Goal: Task Accomplishment & Management: Use online tool/utility

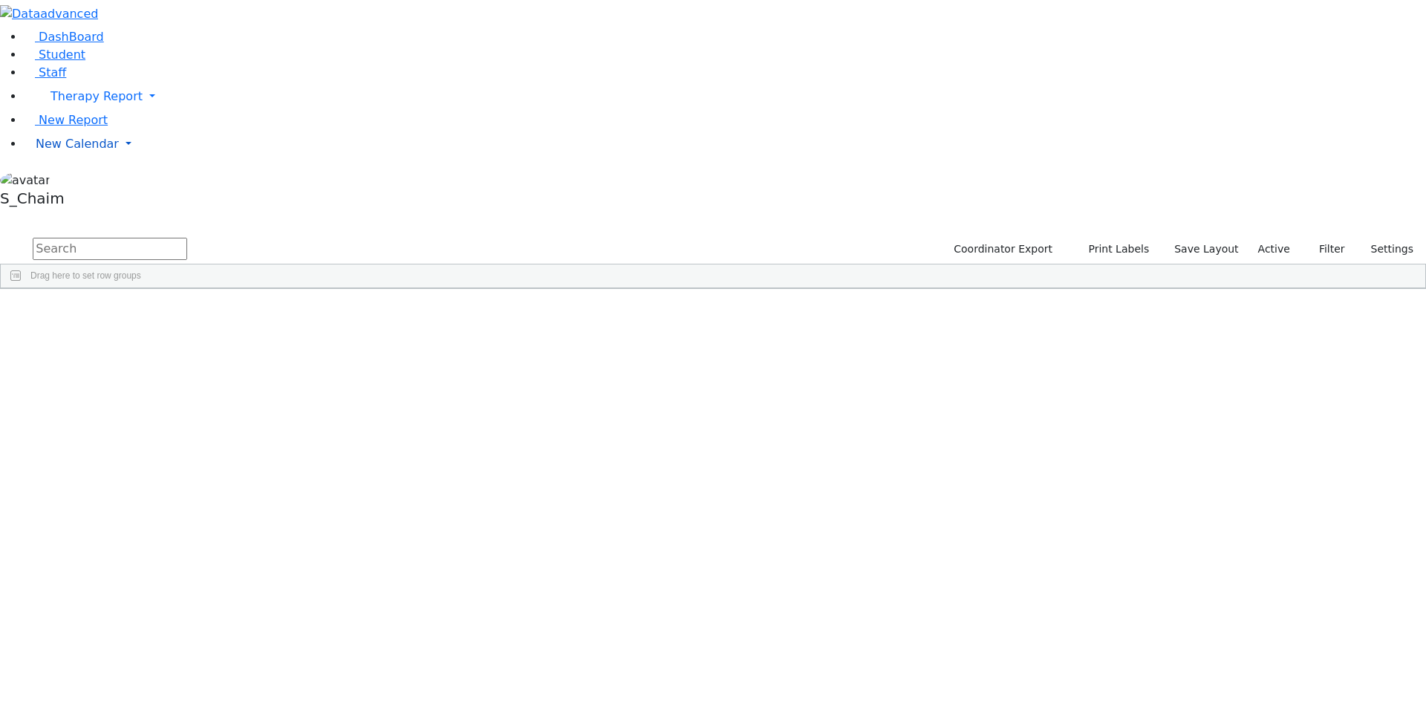
click at [63, 151] on span "New Calendar" at bounding box center [77, 144] width 83 height 14
click at [67, 198] on span "Teacher Report" at bounding box center [80, 191] width 89 height 14
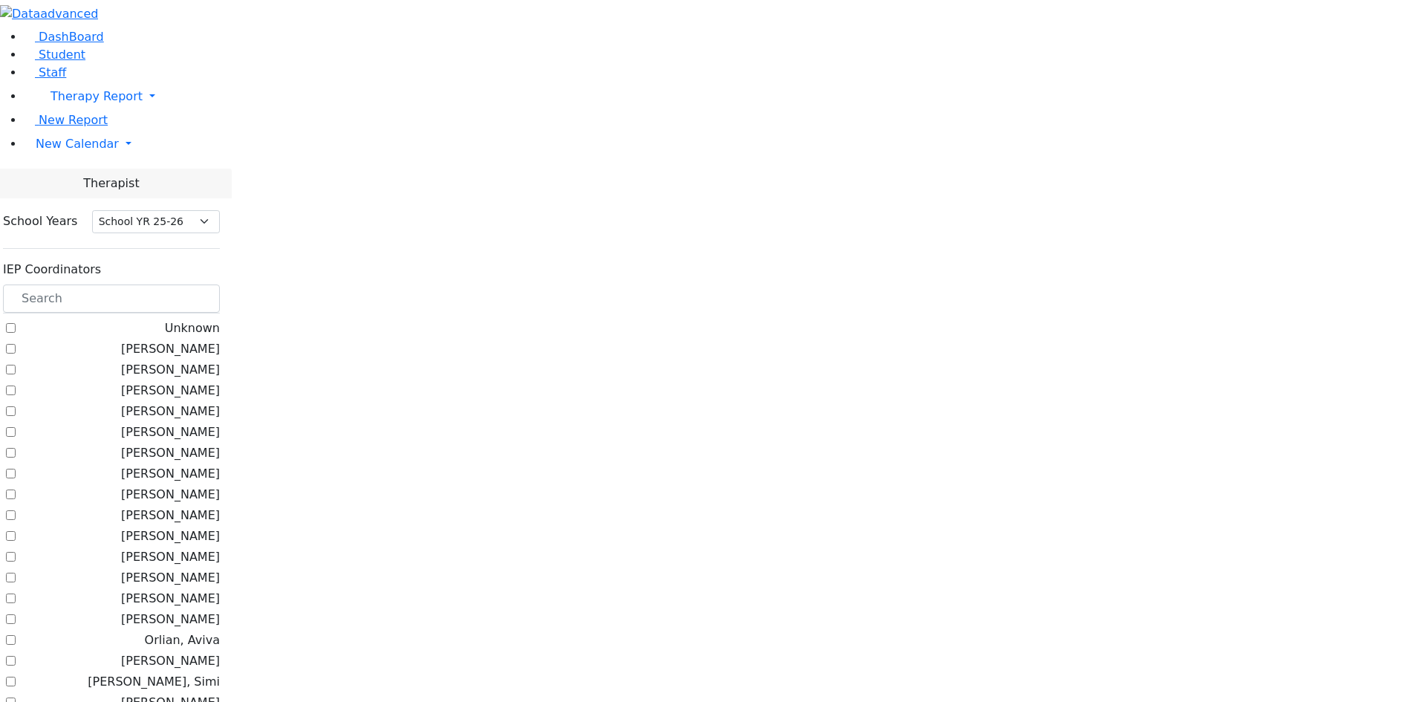
select select "212"
click at [73, 151] on span "New Calendar" at bounding box center [77, 144] width 83 height 14
click at [76, 180] on span "Calendar" at bounding box center [58, 173] width 53 height 14
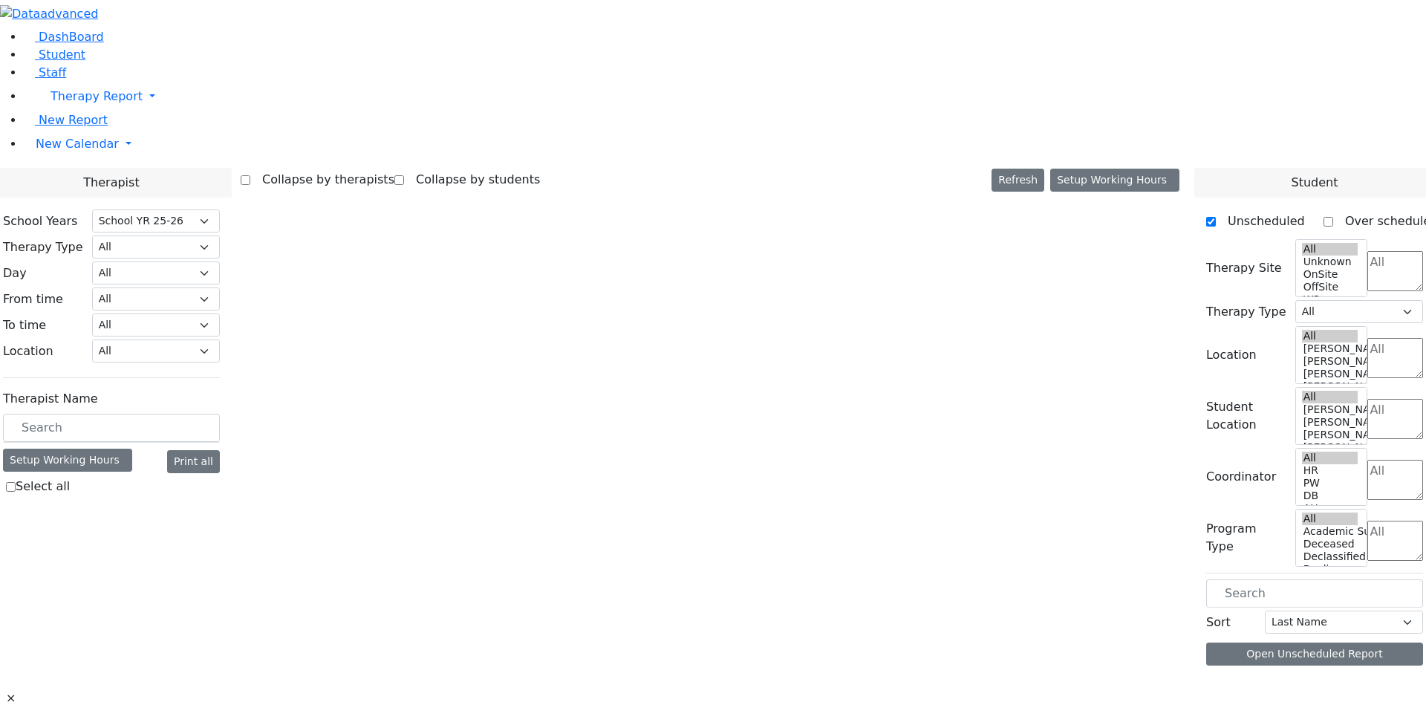
select select "212"
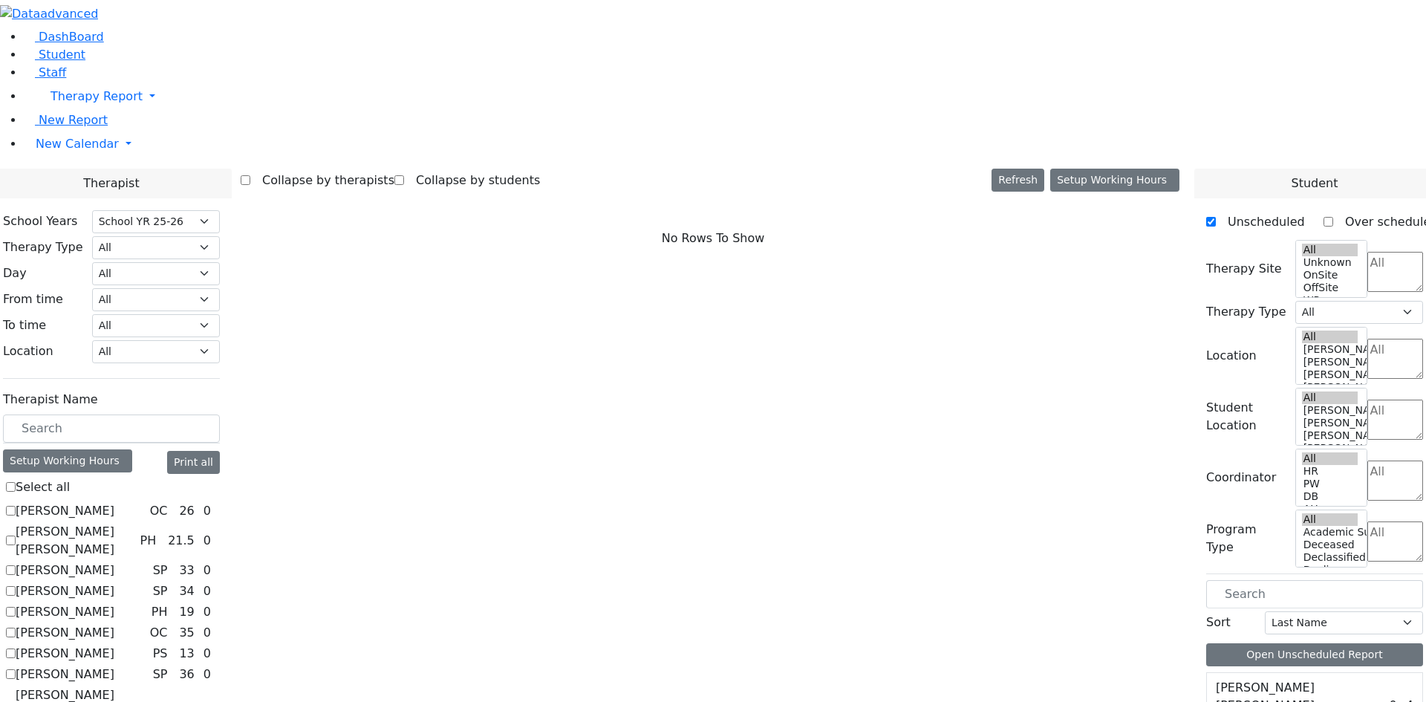
click at [147, 686] on label "Berman Pesyl Miriam" at bounding box center [81, 712] width 131 height 53
click at [16, 701] on input "Berman Pesyl Miriam" at bounding box center [11, 713] width 10 height 10
checkbox input "true"
select select "3"
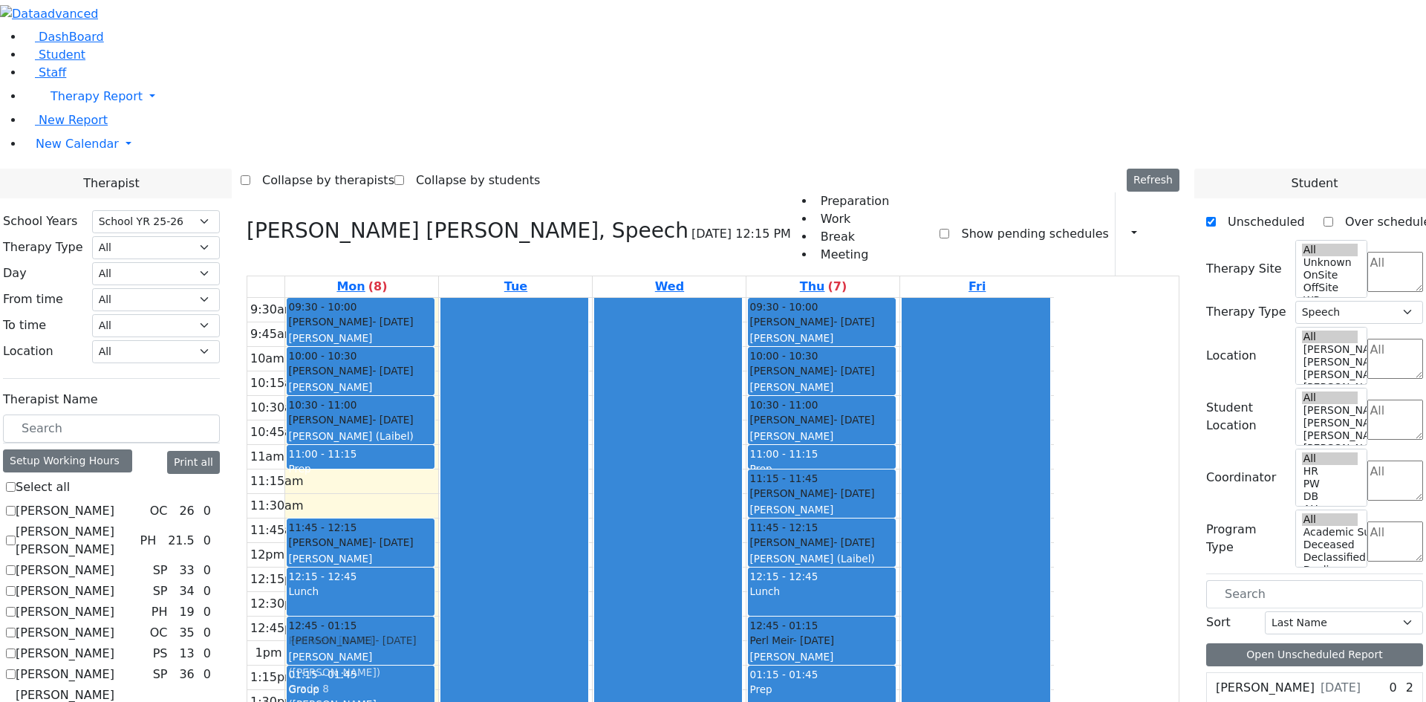
drag, startPoint x: 498, startPoint y: 280, endPoint x: 477, endPoint y: 436, distance: 157.4
click at [438, 436] on div "09:30 - 10:00 Fried Aron - 04/11/2007 Guttman, Chesky Grade 11 10:00 - 10:30 Ti…" at bounding box center [361, 567] width 153 height 539
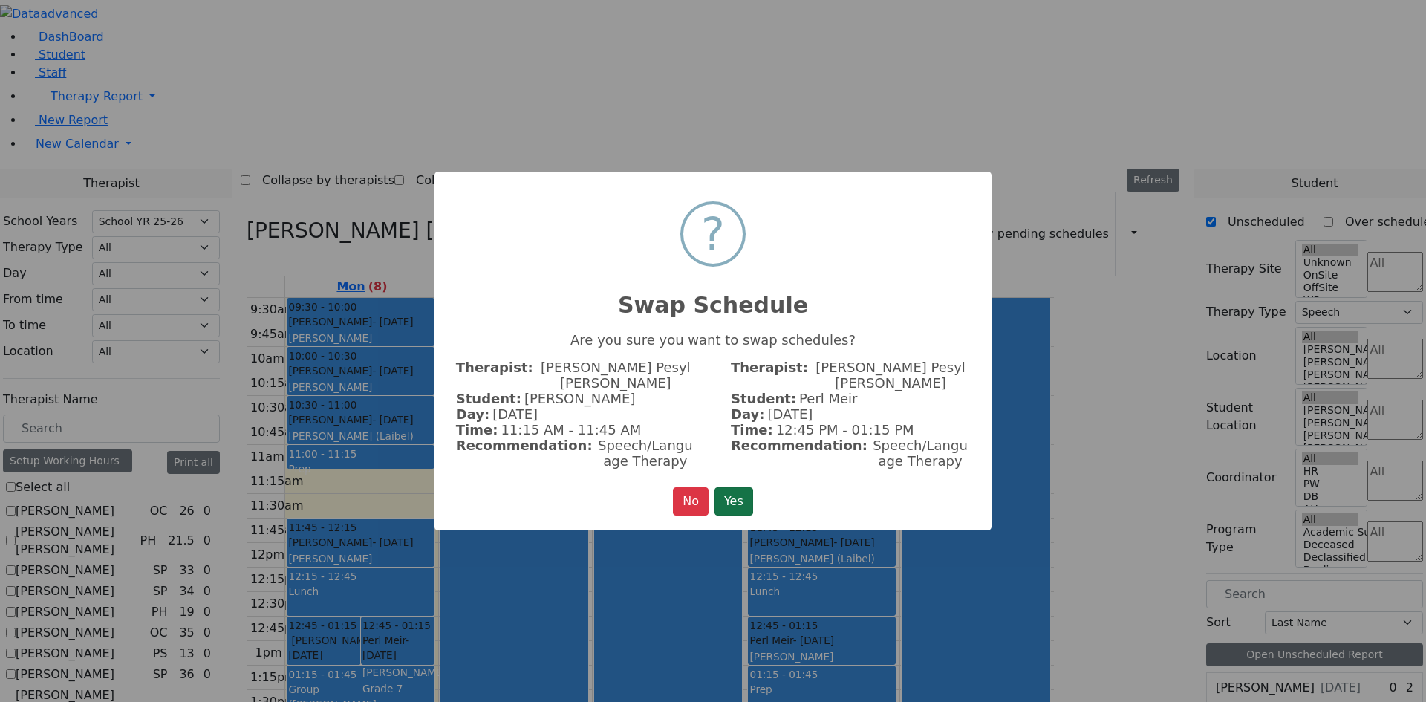
click at [737, 487] on button "Yes" at bounding box center [733, 501] width 39 height 28
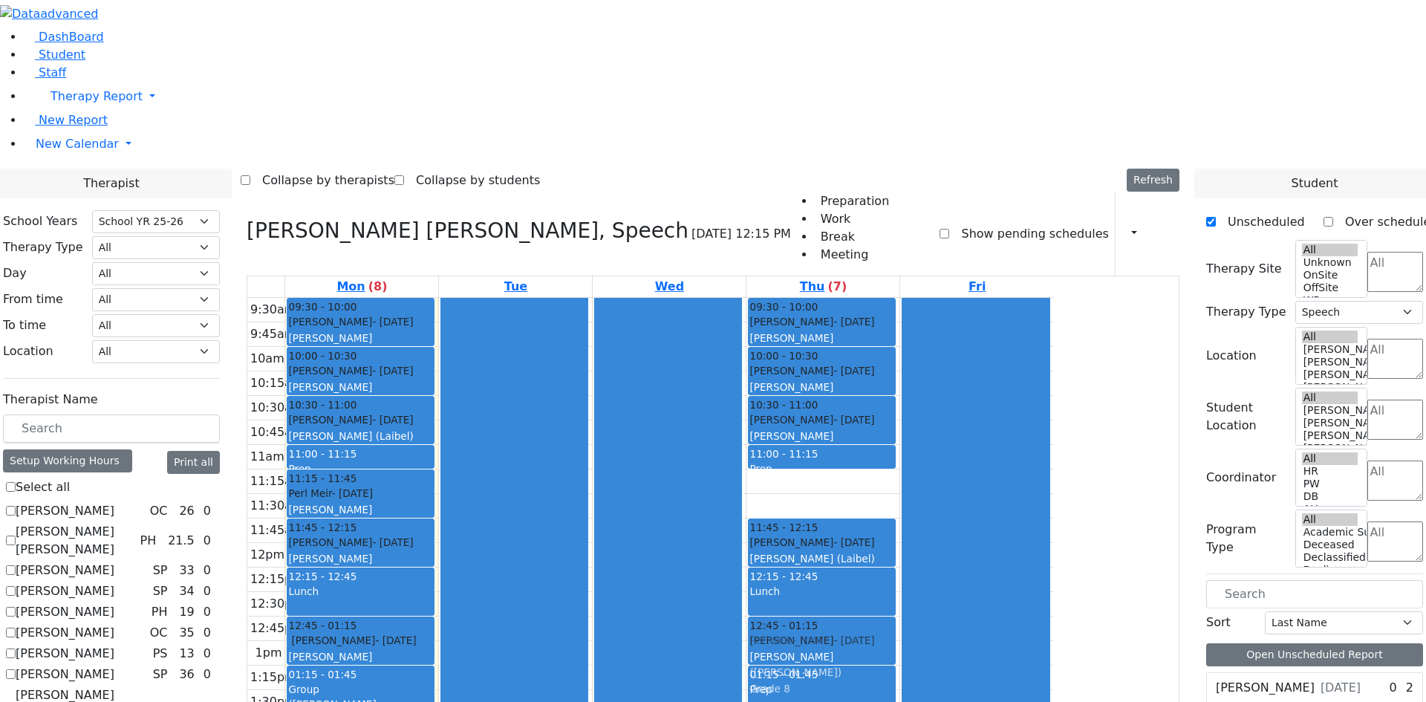
drag, startPoint x: 979, startPoint y: 274, endPoint x: 957, endPoint y: 423, distance: 150.1
click at [899, 423] on div "09:30 - 10:00 Fried Aron - 04/11/2007 Guttman, Chesky Grade 11 10:00 - 10:30 Fi…" at bounding box center [822, 567] width 153 height 539
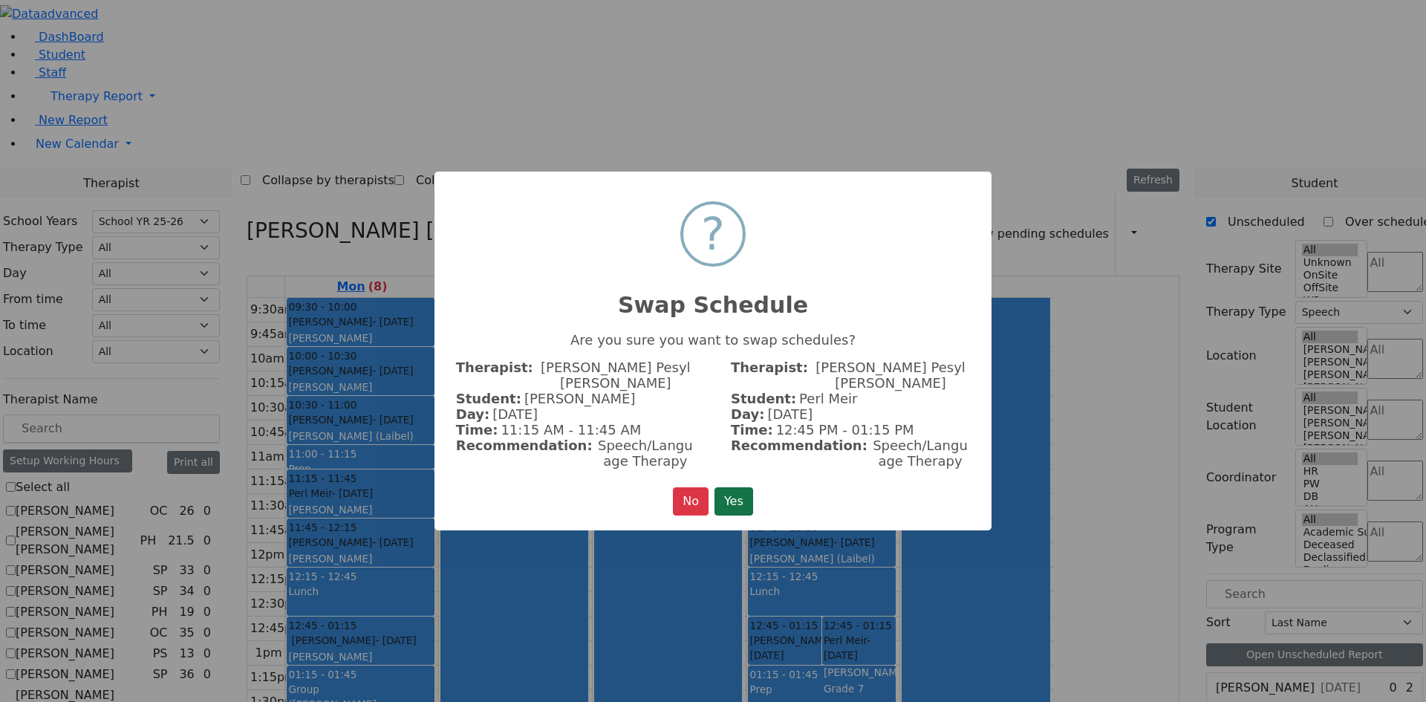
click at [747, 487] on button "Yes" at bounding box center [733, 501] width 39 height 28
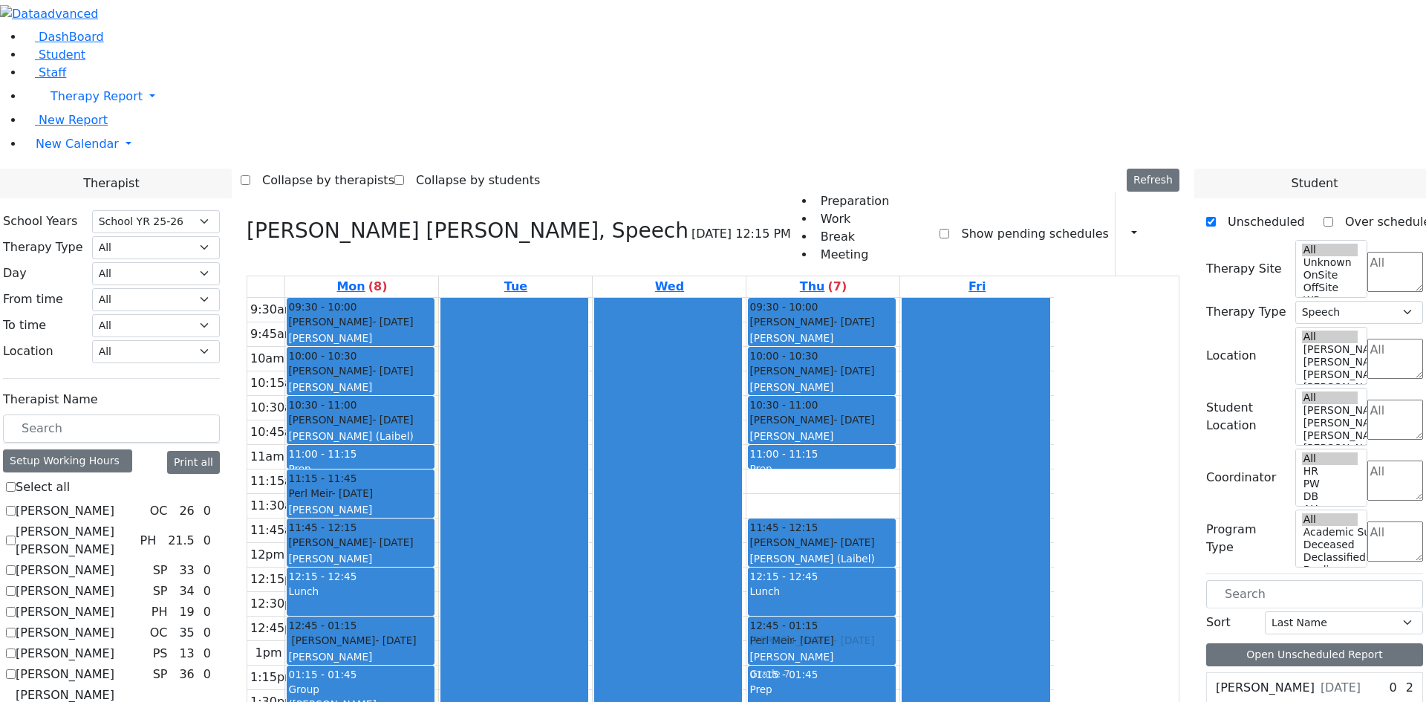
drag, startPoint x: 972, startPoint y: 284, endPoint x: 975, endPoint y: 424, distance: 140.4
click at [899, 424] on div "09:30 - 10:00 Fried Aron - 04/11/2007 Guttman, Chesky Grade 11 10:00 - 10:30 Fi…" at bounding box center [822, 567] width 153 height 539
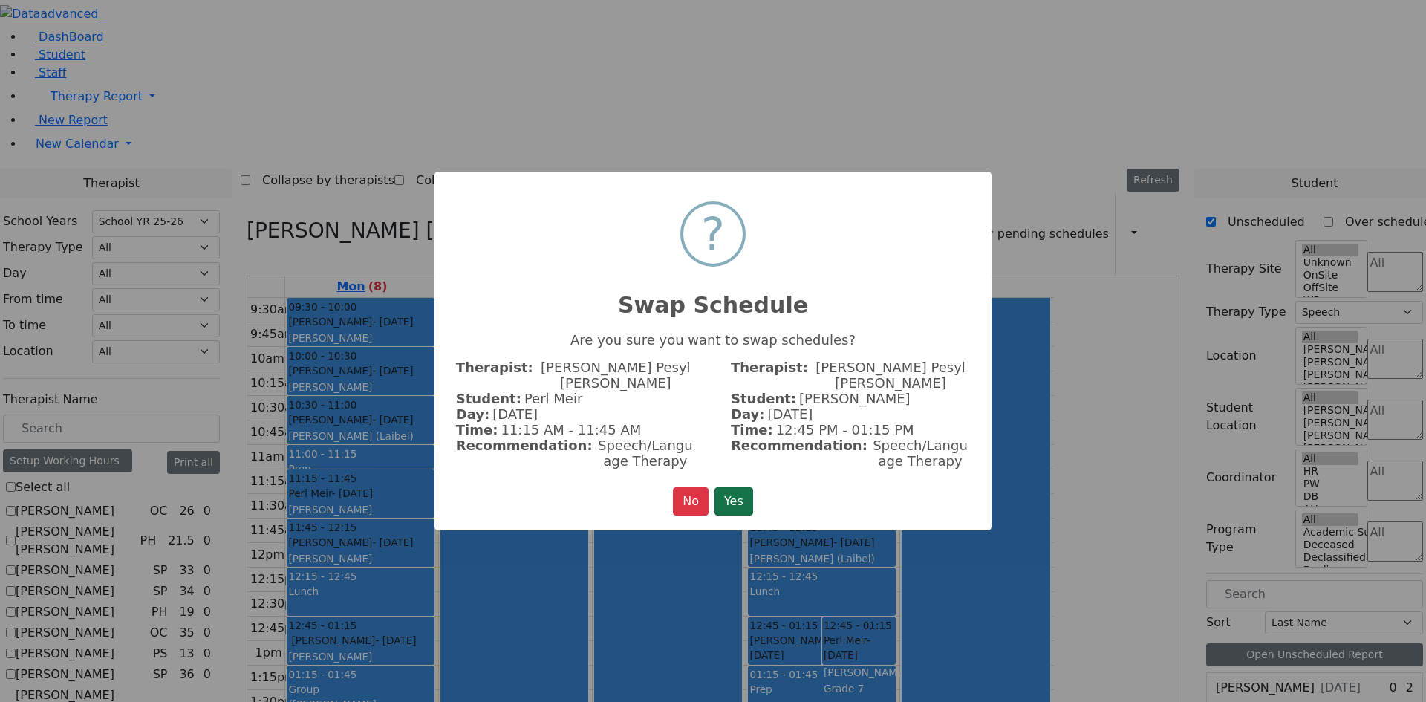
click at [740, 489] on button "Yes" at bounding box center [733, 501] width 39 height 28
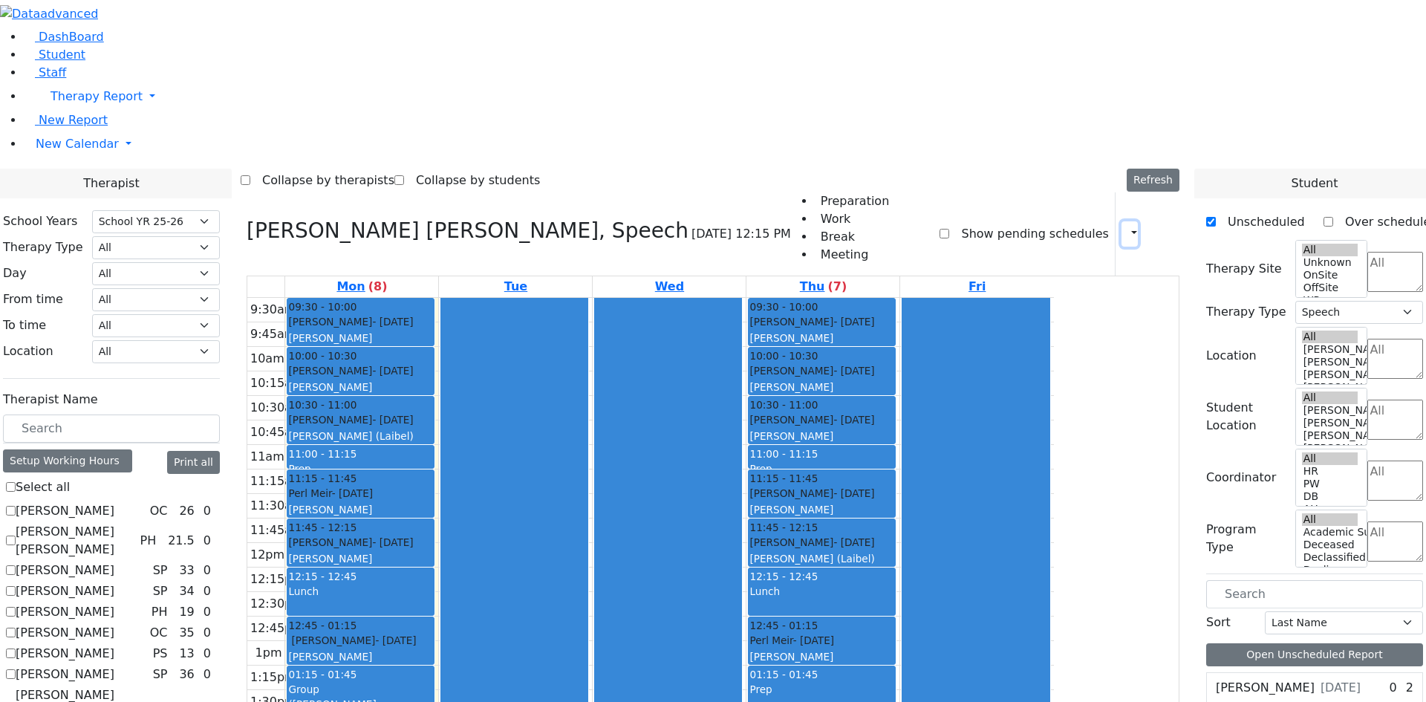
click at [1125, 226] on icon "button" at bounding box center [1125, 233] width 0 height 14
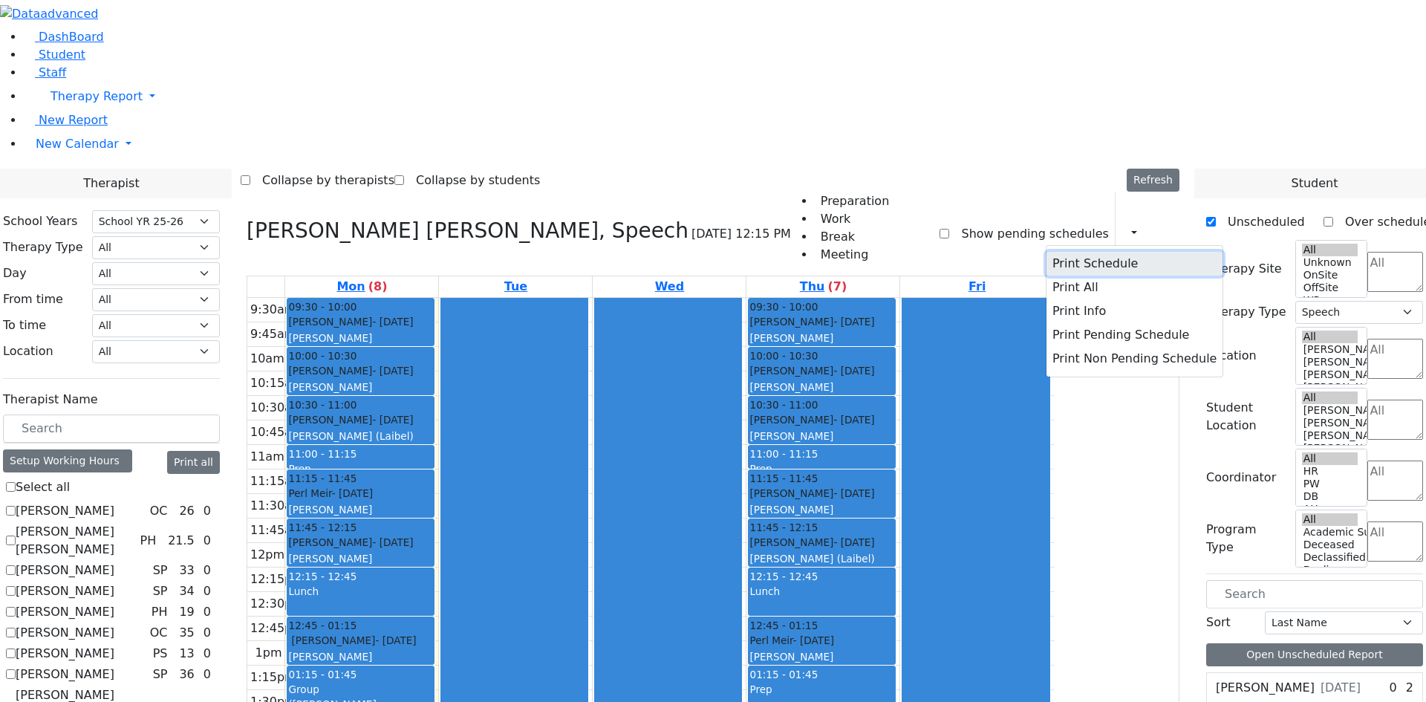
click at [1090, 252] on button "Print Schedule" at bounding box center [1134, 264] width 176 height 24
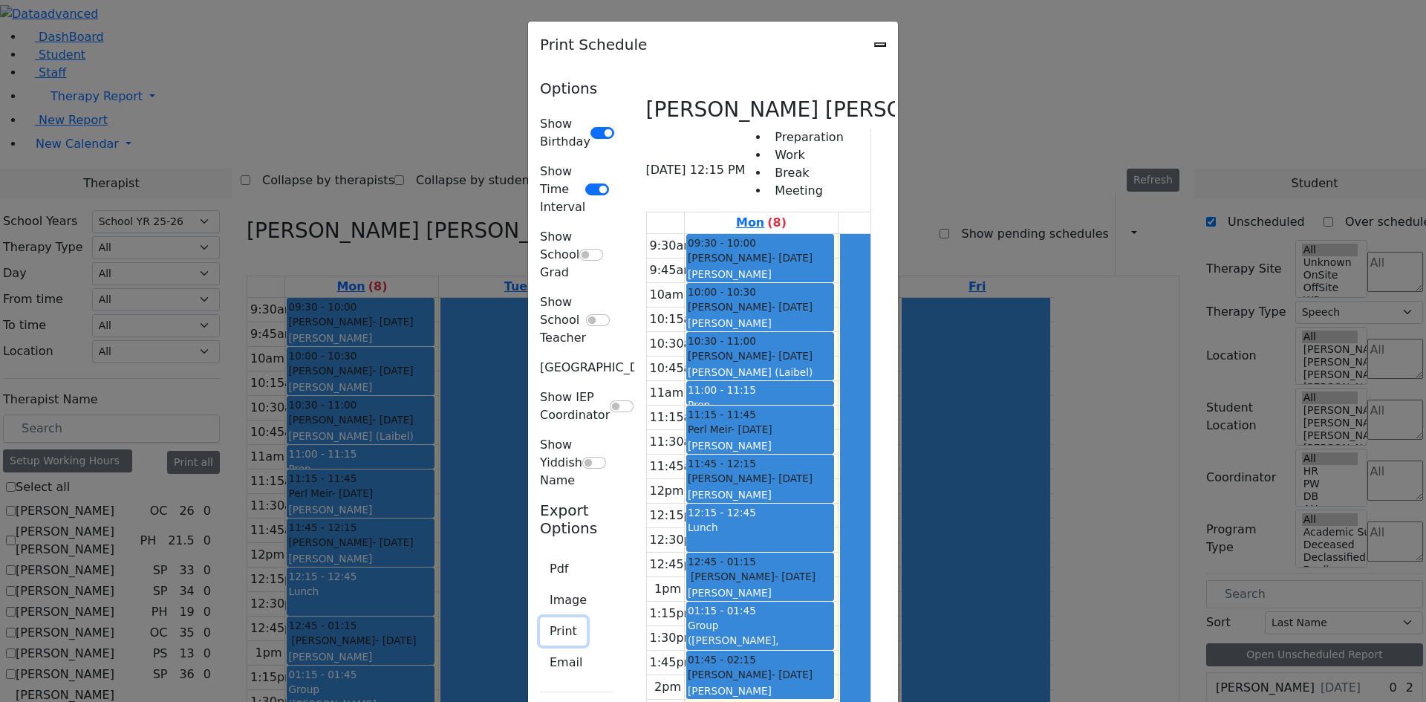
click at [540, 617] on button "Print" at bounding box center [563, 631] width 47 height 28
